Goal: Transaction & Acquisition: Purchase product/service

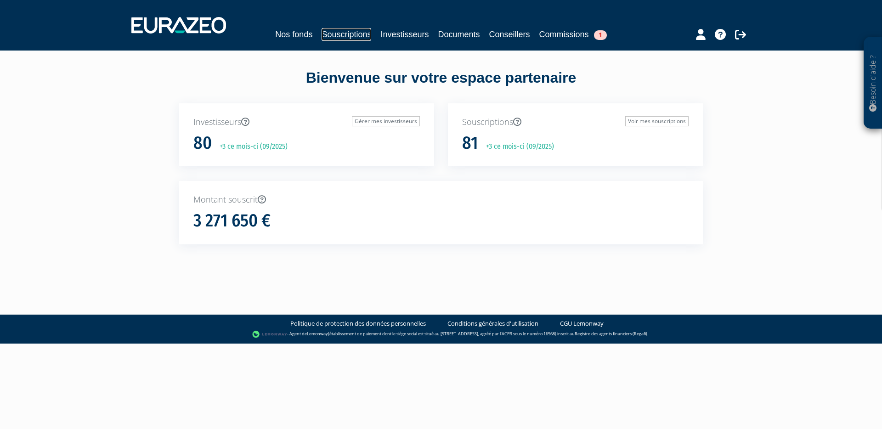
click at [340, 39] on link "Souscriptions" at bounding box center [346, 34] width 50 height 13
click at [342, 37] on link "Souscriptions" at bounding box center [346, 34] width 50 height 13
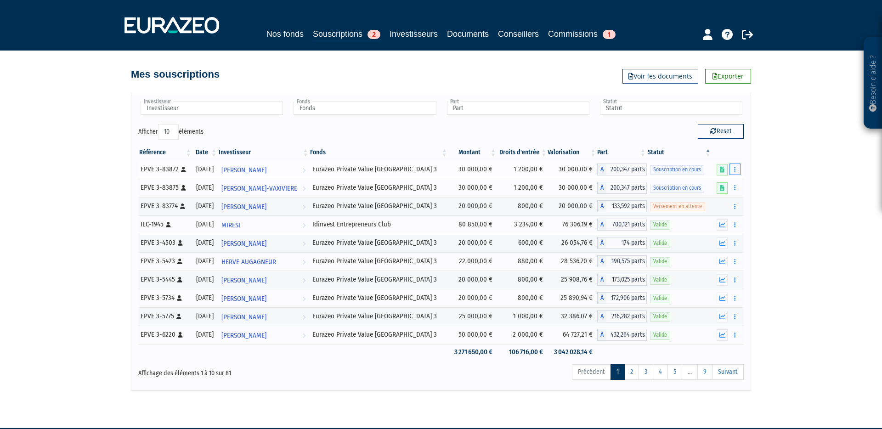
click at [736, 169] on button "button" at bounding box center [734, 169] width 11 height 11
click at [722, 200] on link "Compléter" at bounding box center [708, 203] width 60 height 15
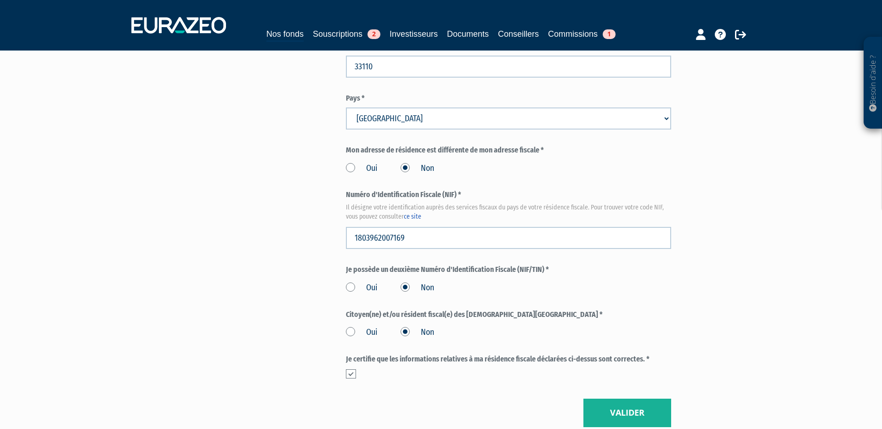
scroll to position [1026, 0]
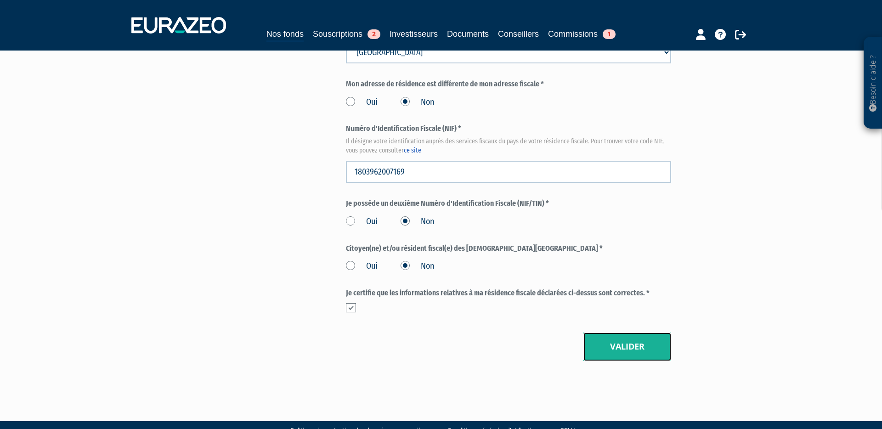
click at [647, 335] on button "Valider" at bounding box center [627, 347] width 88 height 28
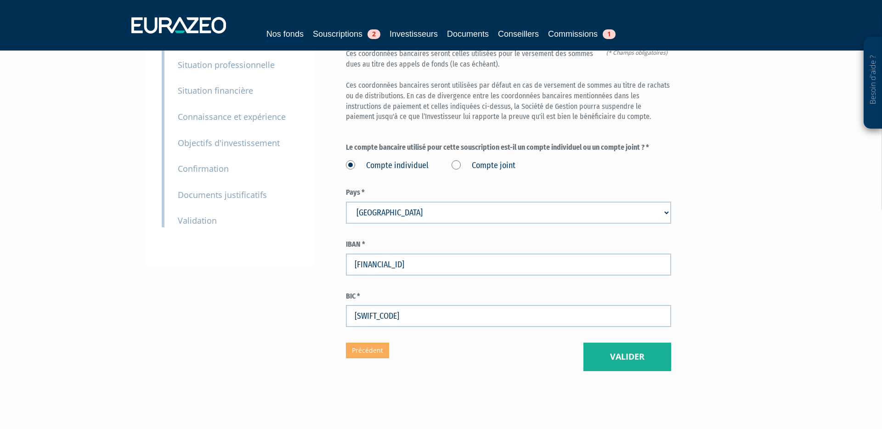
scroll to position [116, 0]
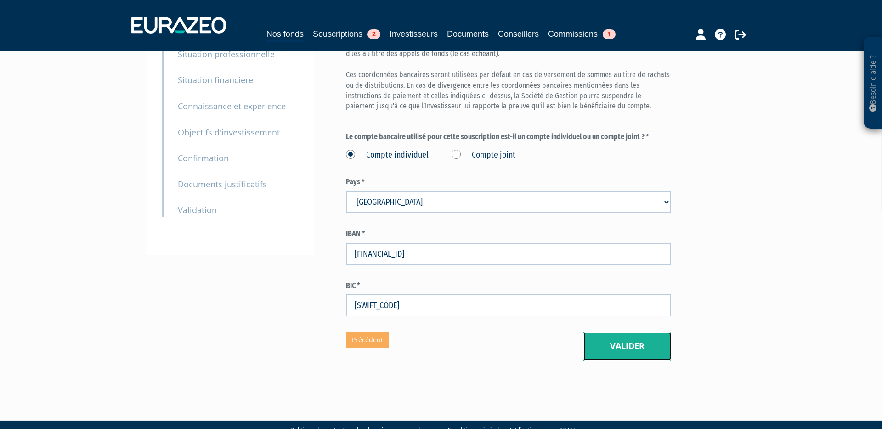
click at [653, 332] on button "Valider" at bounding box center [627, 346] width 88 height 28
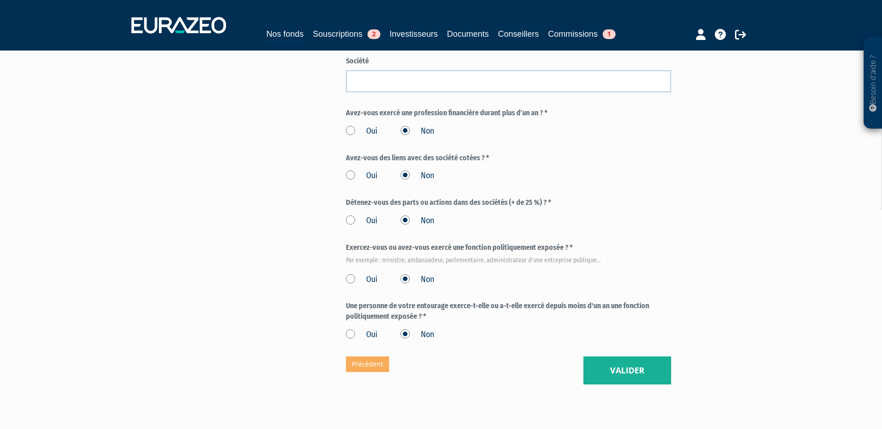
scroll to position [447, 0]
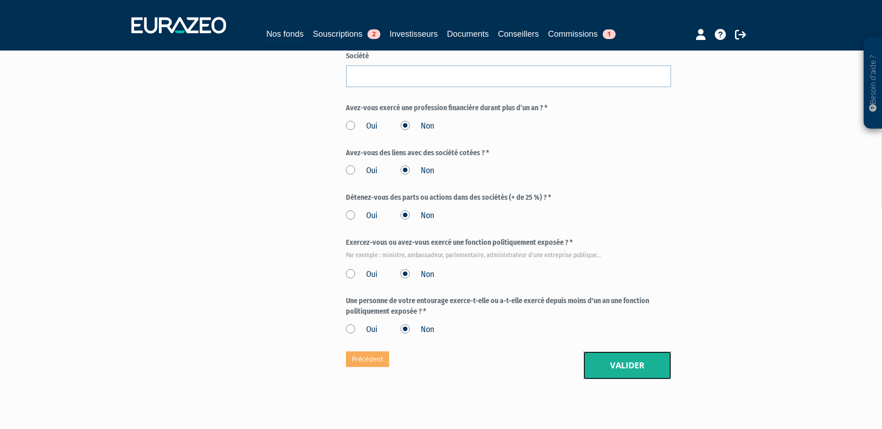
click at [616, 351] on button "Valider" at bounding box center [627, 365] width 88 height 28
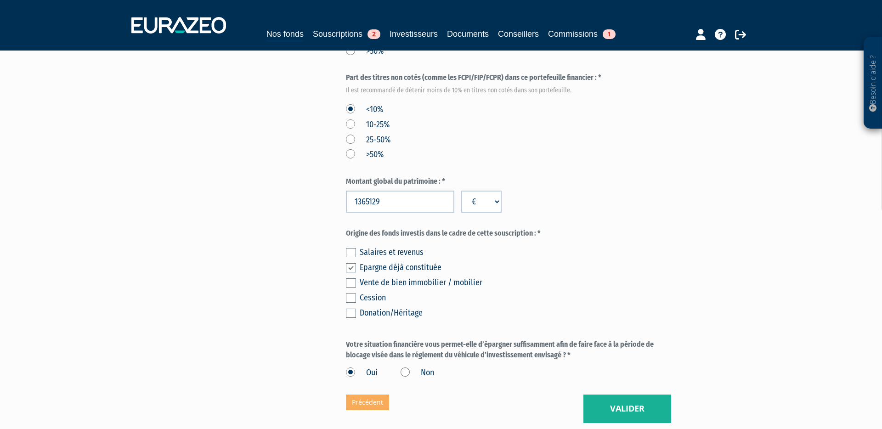
scroll to position [619, 0]
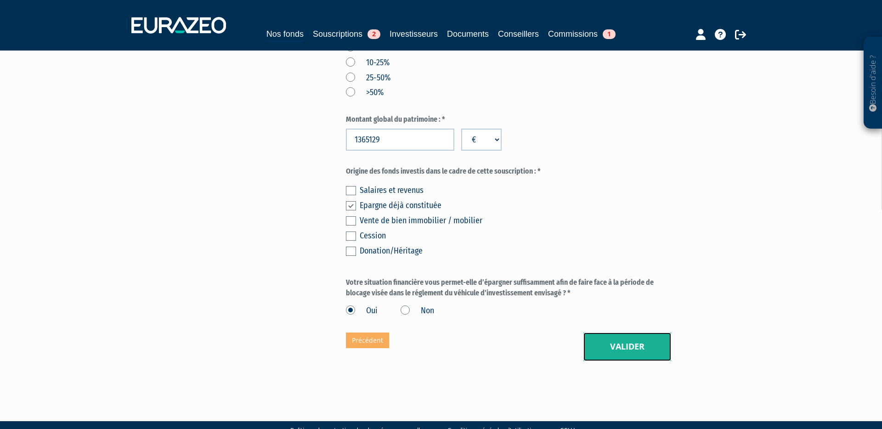
click at [627, 333] on button "Valider" at bounding box center [627, 347] width 88 height 28
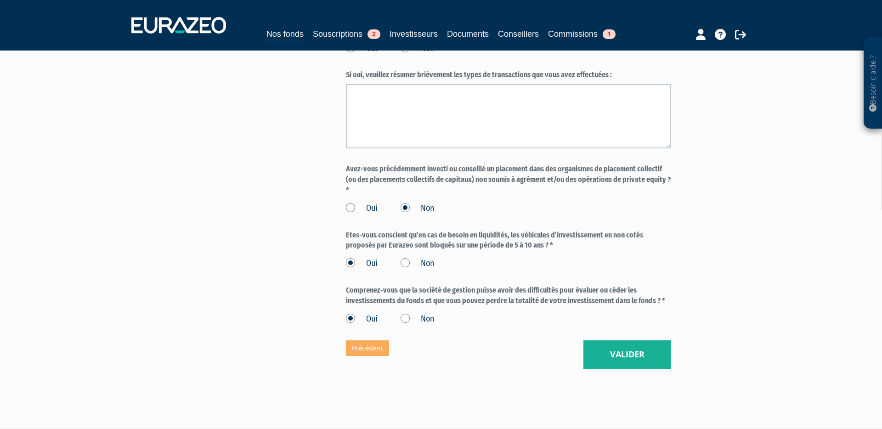
scroll to position [733, 0]
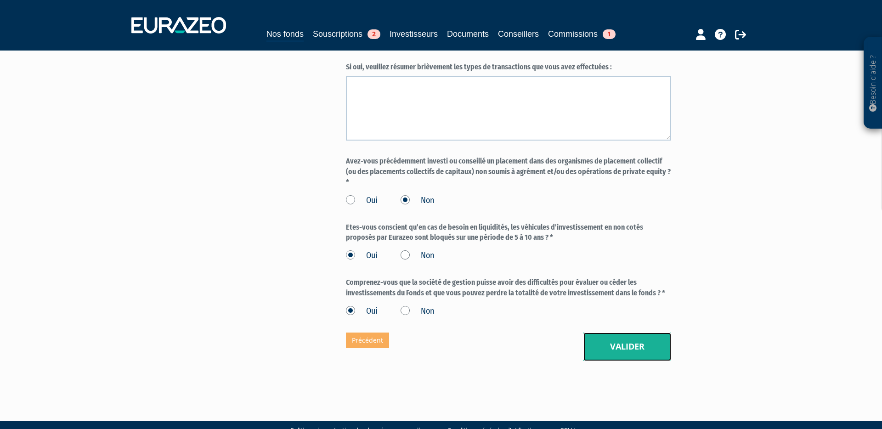
click at [634, 333] on button "Valider" at bounding box center [627, 347] width 88 height 28
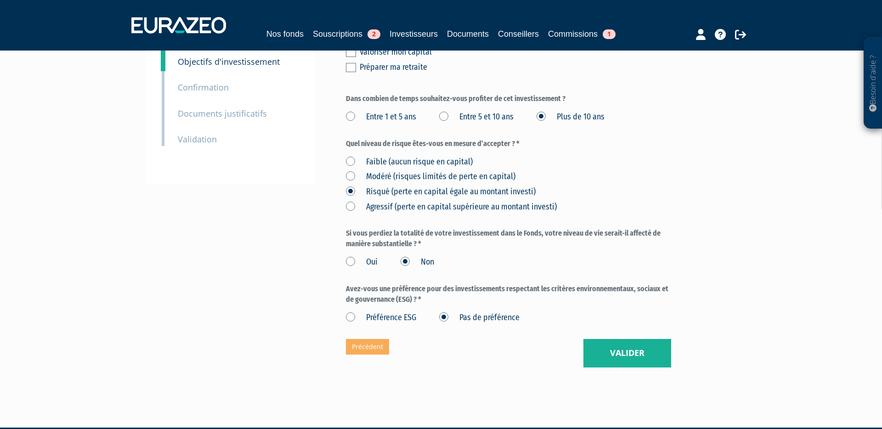
scroll to position [193, 0]
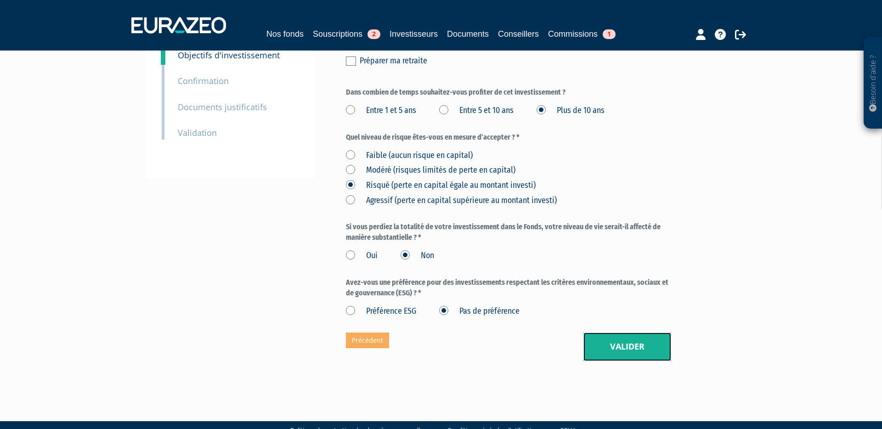
drag, startPoint x: 637, startPoint y: 322, endPoint x: 639, endPoint y: 331, distance: 8.9
click at [637, 333] on button "Valider" at bounding box center [627, 347] width 88 height 28
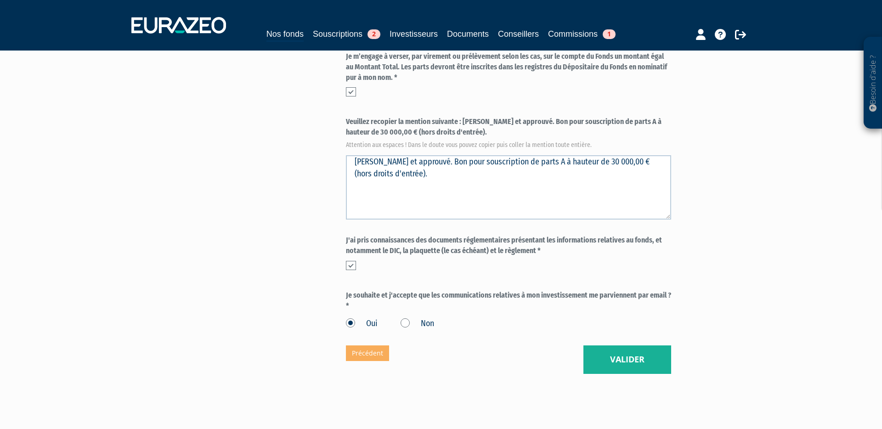
scroll to position [335, 0]
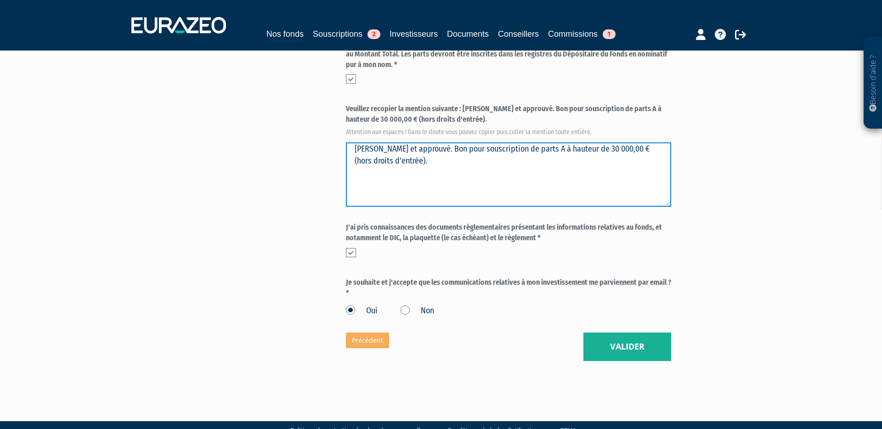
click at [425, 142] on textarea "[PERSON_NAME] et approuvé. Bon pour souscription de parts A à hauteur de 30 000…" at bounding box center [508, 174] width 325 height 64
type textarea "[PERSON_NAME] et approuvé. Bon pour souscription de parts A à hauteur de 30 000…"
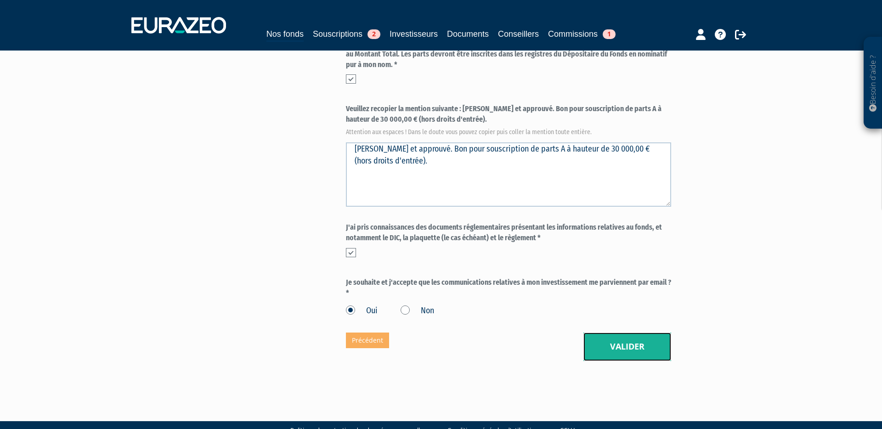
click at [641, 334] on button "Valider" at bounding box center [627, 347] width 88 height 28
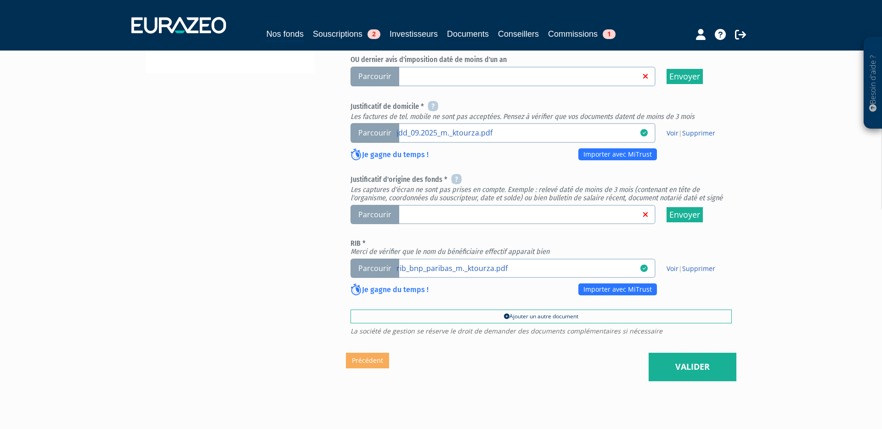
scroll to position [323, 0]
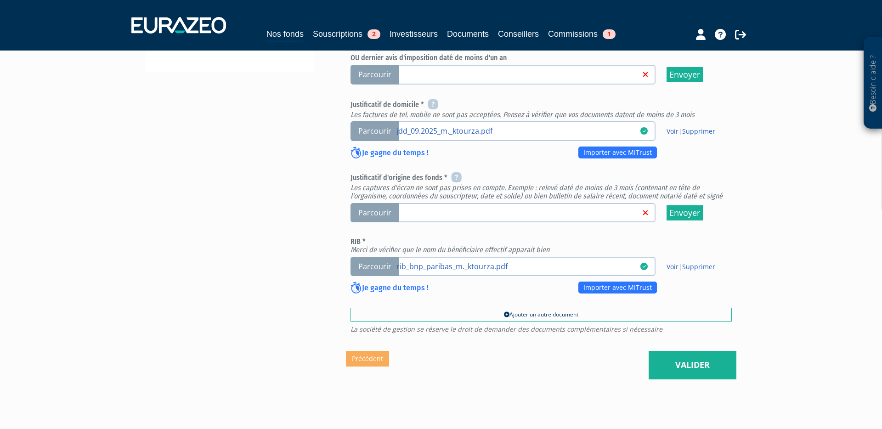
click at [381, 203] on span "Parcourir" at bounding box center [374, 213] width 49 height 20
click at [0, 0] on input "Parcourir" at bounding box center [0, 0] width 0 height 0
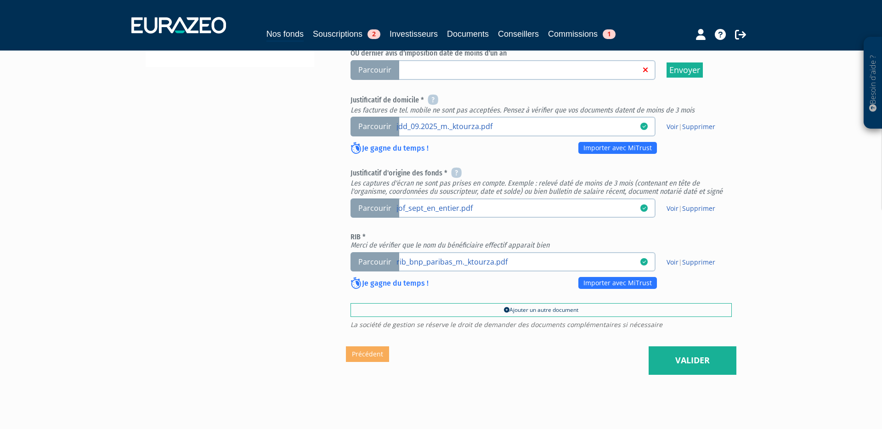
scroll to position [342, 0]
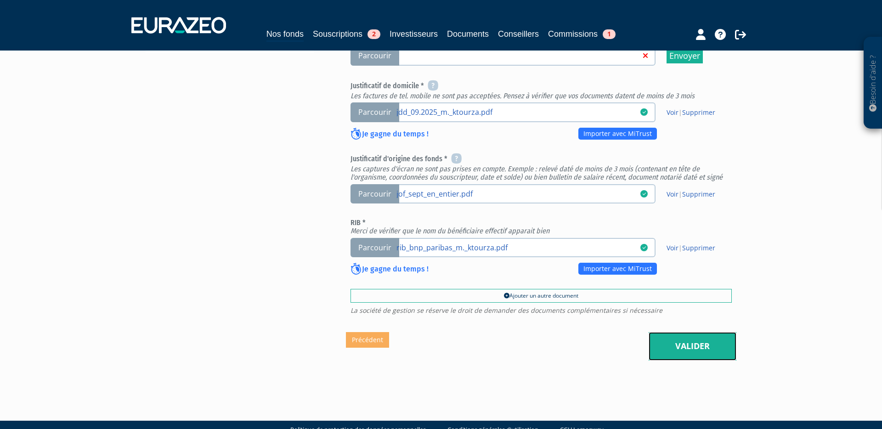
click at [700, 332] on link "Valider" at bounding box center [693, 346] width 88 height 28
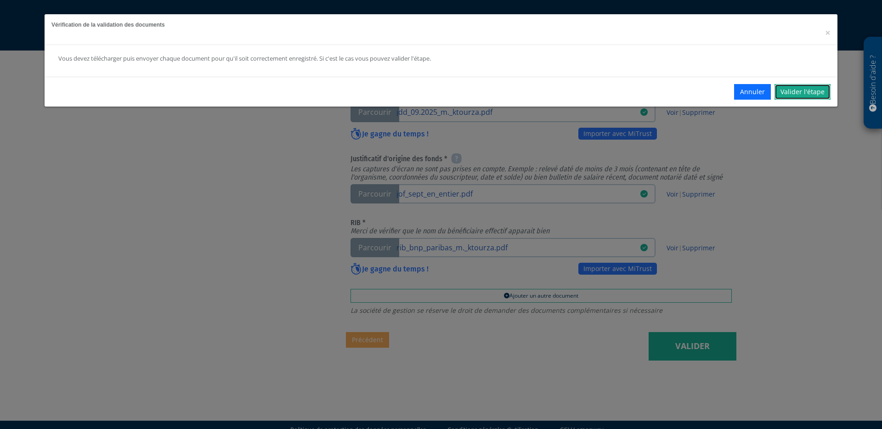
click at [804, 94] on link "Valider l'étape" at bounding box center [802, 92] width 56 height 16
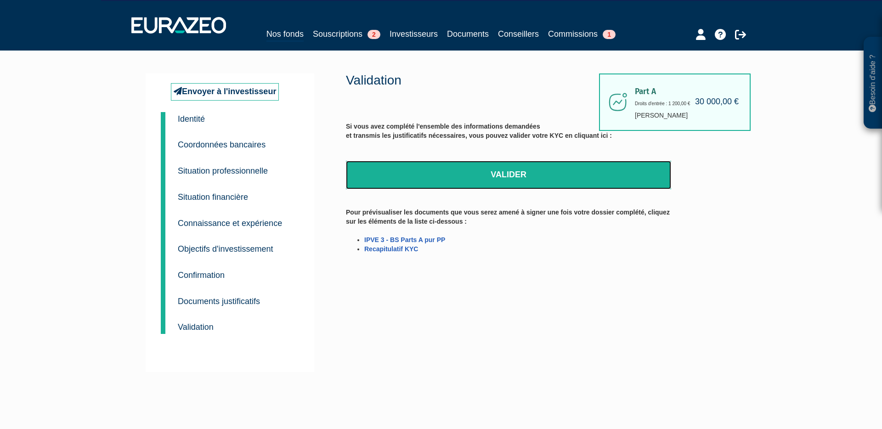
click at [554, 176] on link "Valider" at bounding box center [508, 175] width 325 height 28
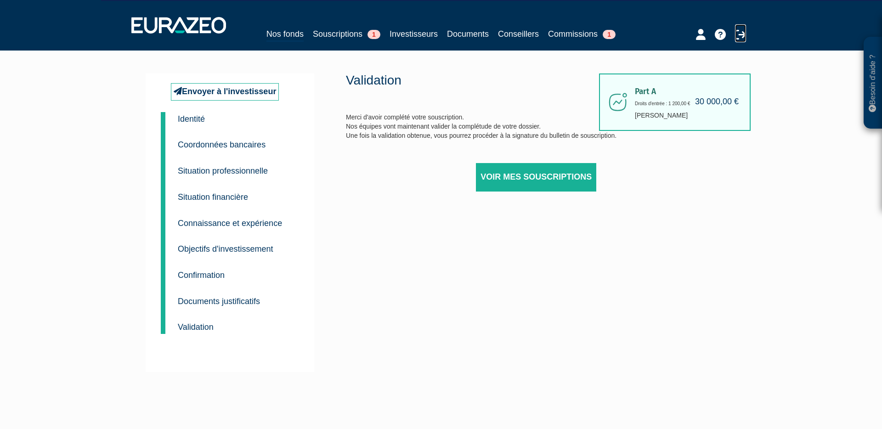
click at [742, 35] on icon at bounding box center [740, 34] width 11 height 11
